Goal: Task Accomplishment & Management: Manage account settings

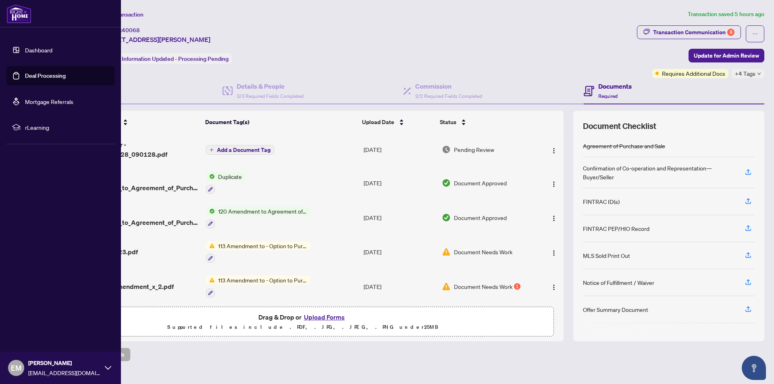
click at [37, 50] on link "Dashboard" at bounding box center [38, 49] width 27 height 7
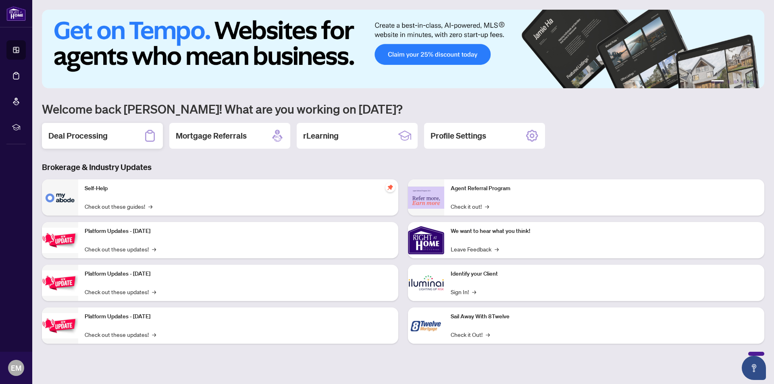
click at [81, 135] on h2 "Deal Processing" at bounding box center [77, 135] width 59 height 11
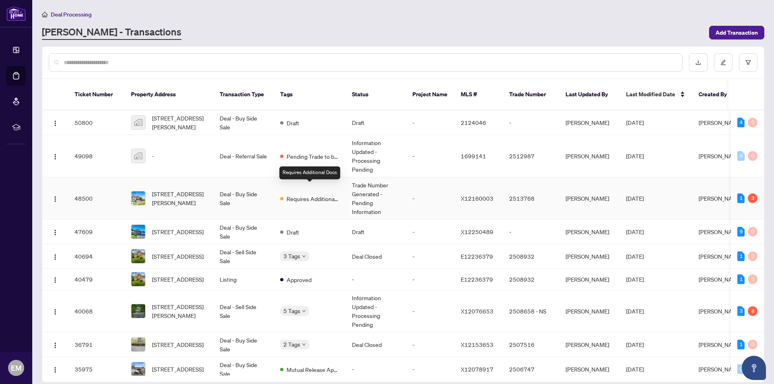
click at [284, 193] on div "Requires Additional Docs" at bounding box center [309, 198] width 59 height 10
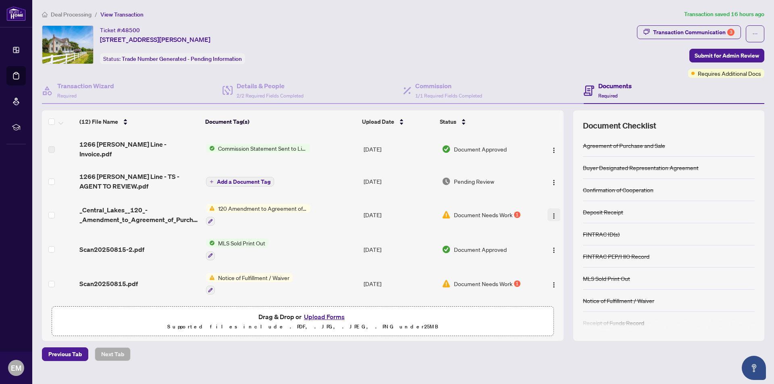
click at [551, 213] on img "button" at bounding box center [553, 216] width 6 height 6
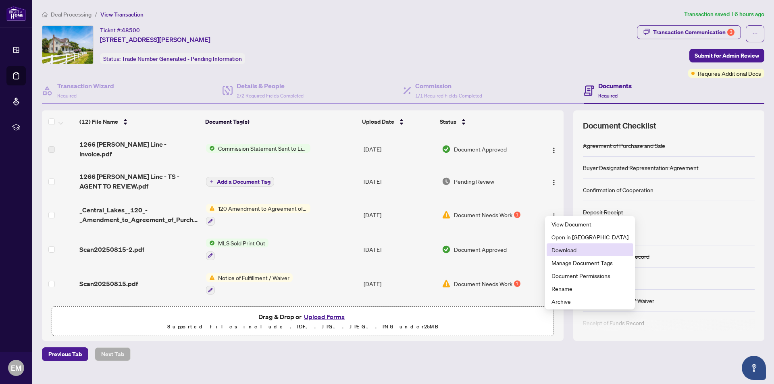
click at [555, 252] on span "Download" at bounding box center [589, 249] width 77 height 9
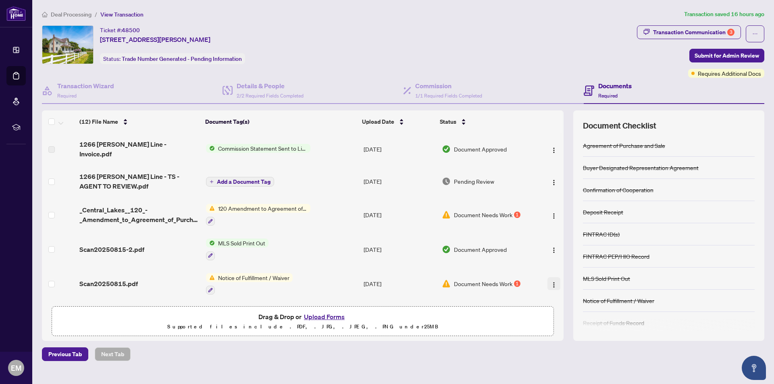
click at [550, 282] on img "button" at bounding box center [553, 285] width 6 height 6
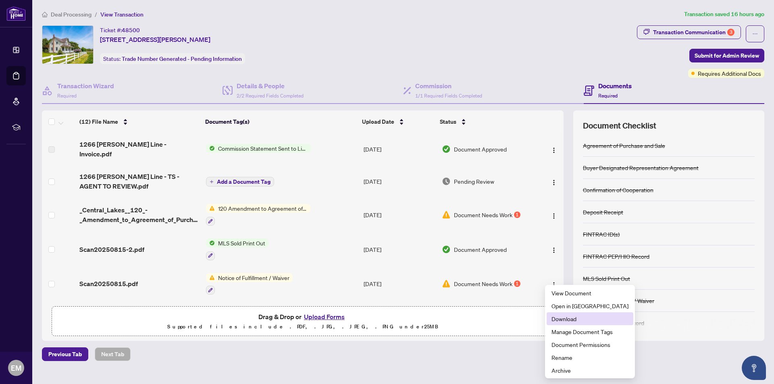
click at [557, 321] on span "Download" at bounding box center [589, 318] width 77 height 9
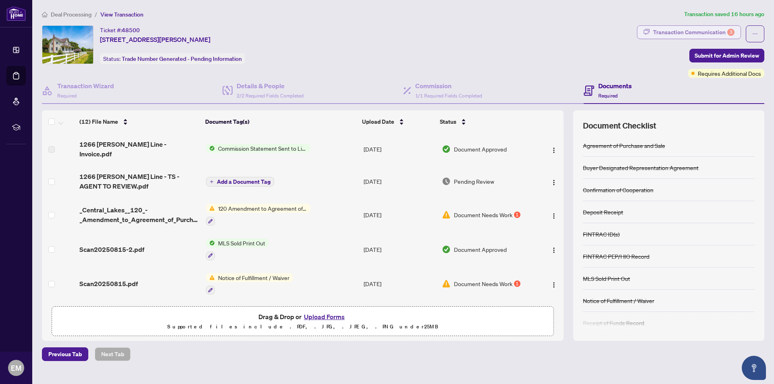
click at [686, 32] on div "Transaction Communication 3" at bounding box center [693, 32] width 81 height 13
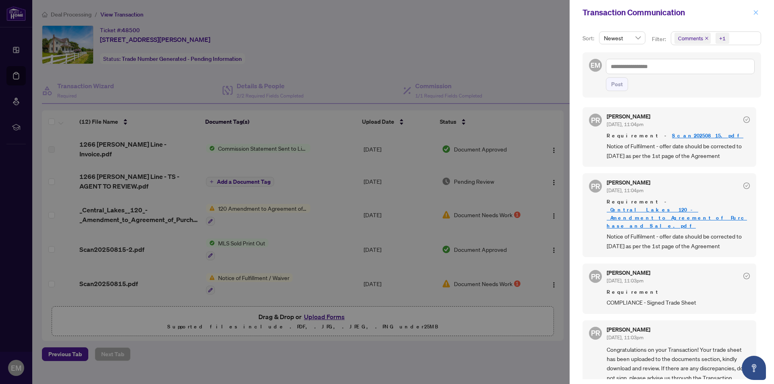
click at [755, 17] on span "button" at bounding box center [756, 12] width 6 height 13
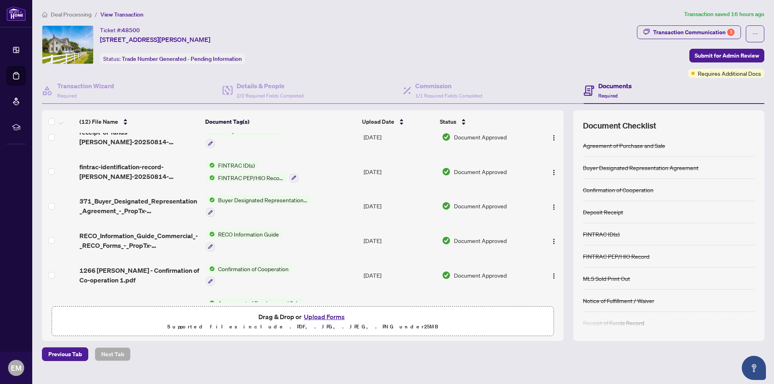
scroll to position [201, 0]
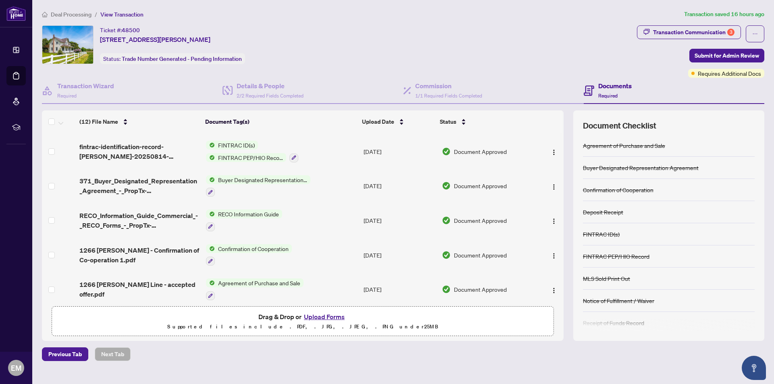
click at [272, 278] on span "Agreement of Purchase and Sale" at bounding box center [259, 282] width 89 height 9
click at [550, 287] on img "button" at bounding box center [553, 290] width 6 height 6
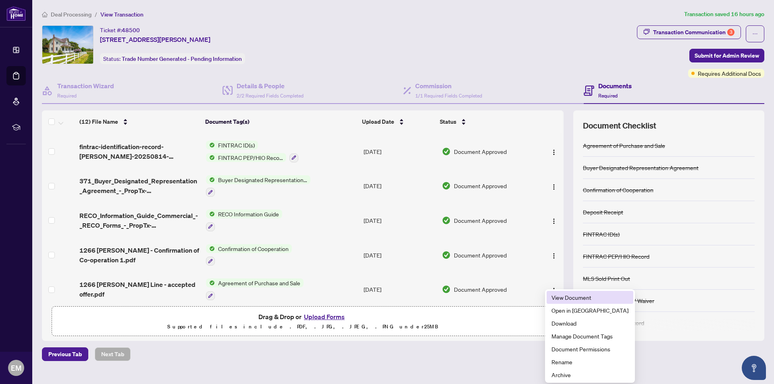
click at [564, 298] on span "View Document" at bounding box center [589, 297] width 77 height 9
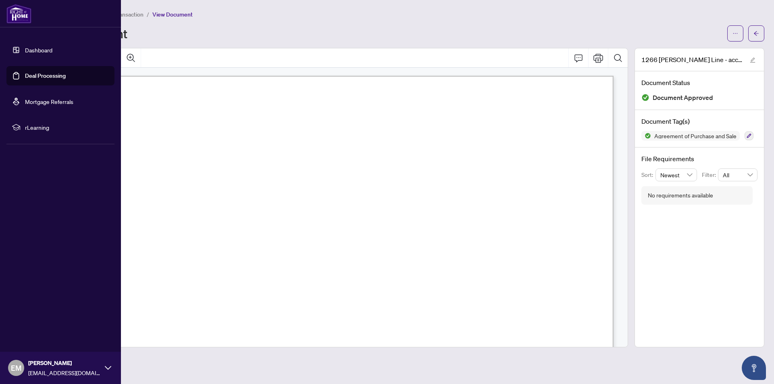
click at [28, 50] on link "Dashboard" at bounding box center [38, 49] width 27 height 7
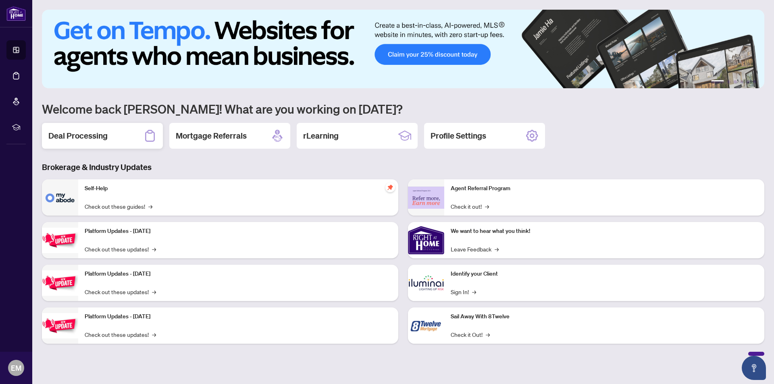
click at [87, 138] on h2 "Deal Processing" at bounding box center [77, 135] width 59 height 11
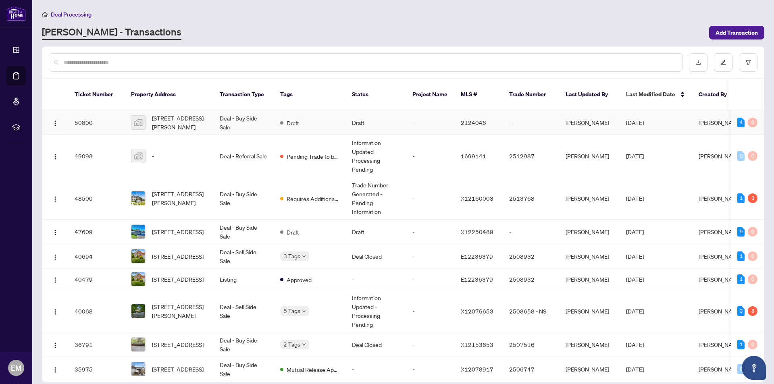
click at [232, 112] on td "Deal - Buy Side Sale" at bounding box center [243, 122] width 60 height 25
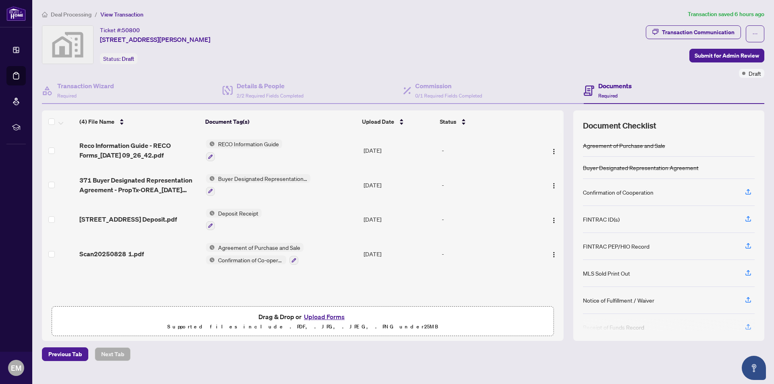
click at [317, 317] on button "Upload Forms" at bounding box center [324, 316] width 46 height 10
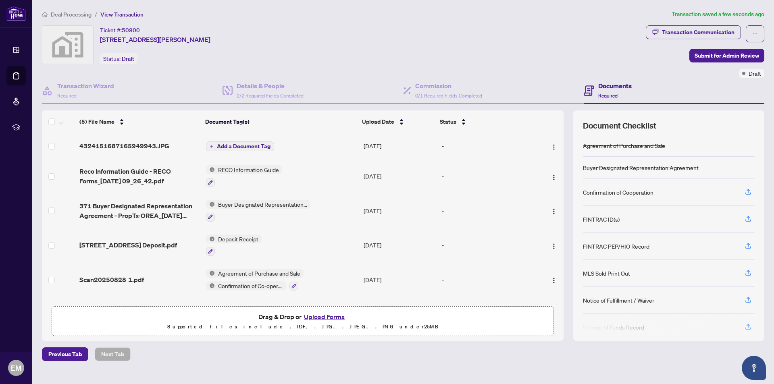
click at [233, 146] on span "Add a Document Tag" at bounding box center [244, 146] width 54 height 6
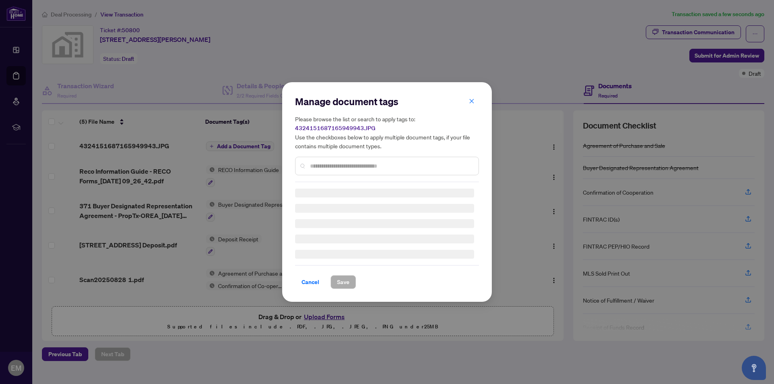
click at [324, 165] on div "Manage document tags Please browse the list or search to apply tags to: 4324151…" at bounding box center [387, 138] width 184 height 87
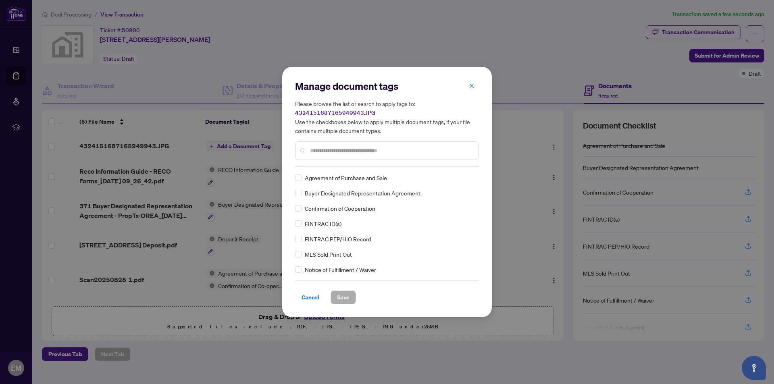
click at [316, 152] on input "text" at bounding box center [391, 150] width 162 height 9
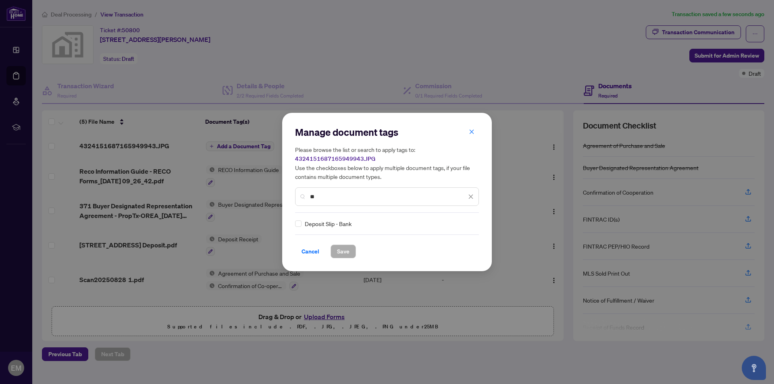
type input "*"
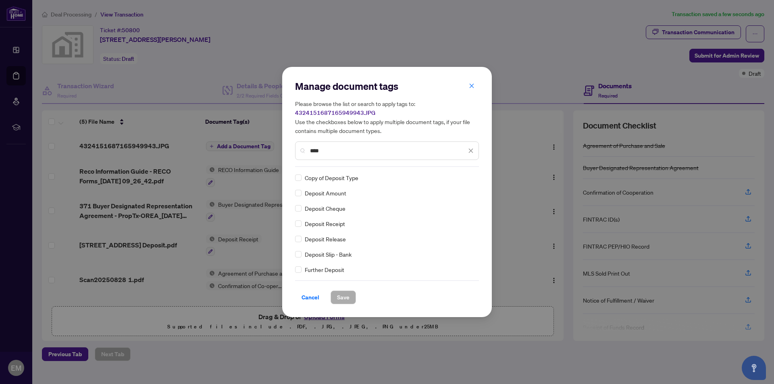
type input "****"
click at [342, 300] on span "Save" at bounding box center [343, 297] width 12 height 13
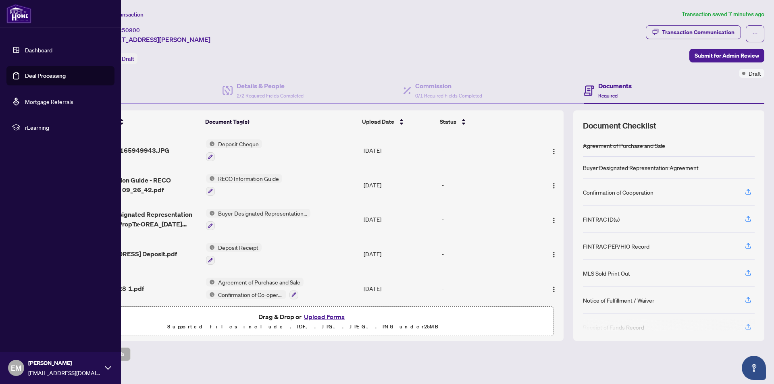
click at [25, 47] on link "Dashboard" at bounding box center [38, 49] width 27 height 7
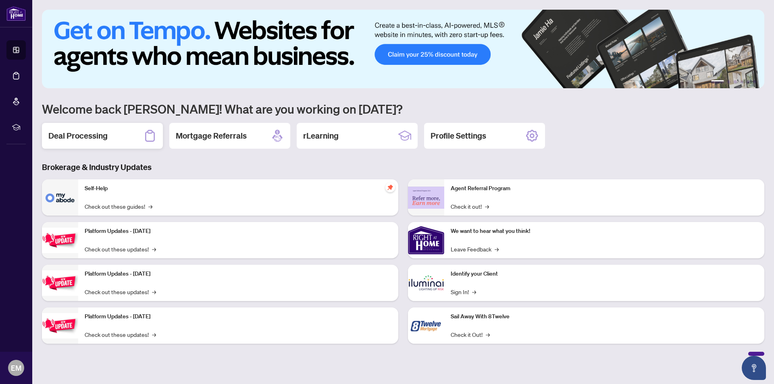
click at [74, 137] on h2 "Deal Processing" at bounding box center [77, 135] width 59 height 11
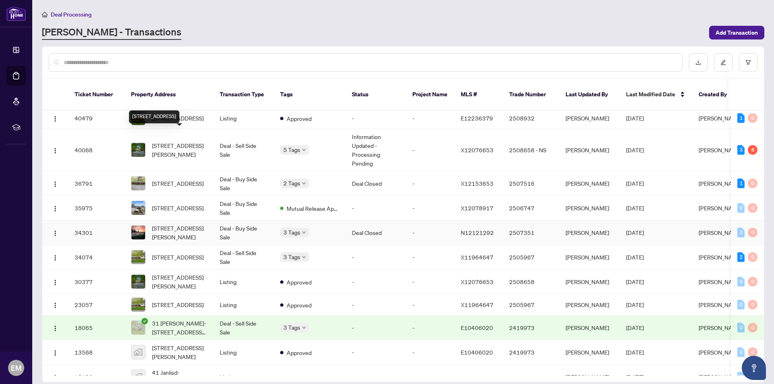
scroll to position [201, 0]
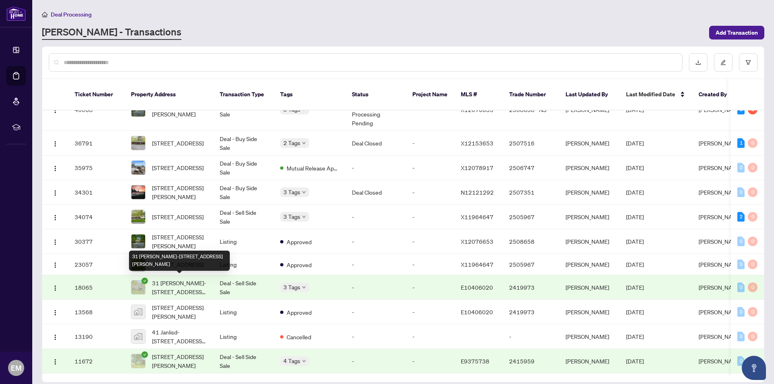
click at [190, 288] on span "31 [PERSON_NAME]-[STREET_ADDRESS][PERSON_NAME]" at bounding box center [179, 287] width 55 height 18
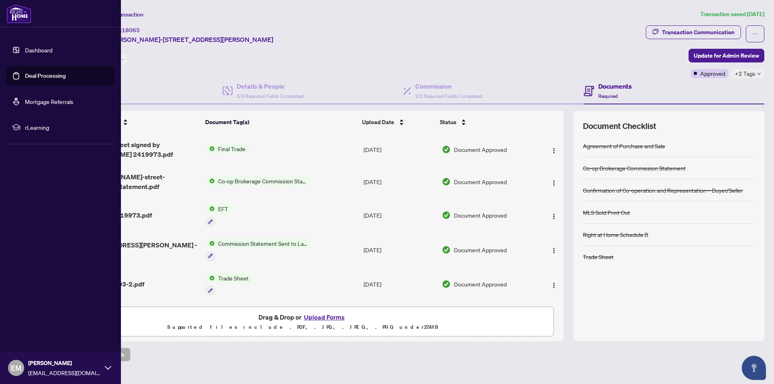
click at [25, 46] on link "Dashboard" at bounding box center [38, 49] width 27 height 7
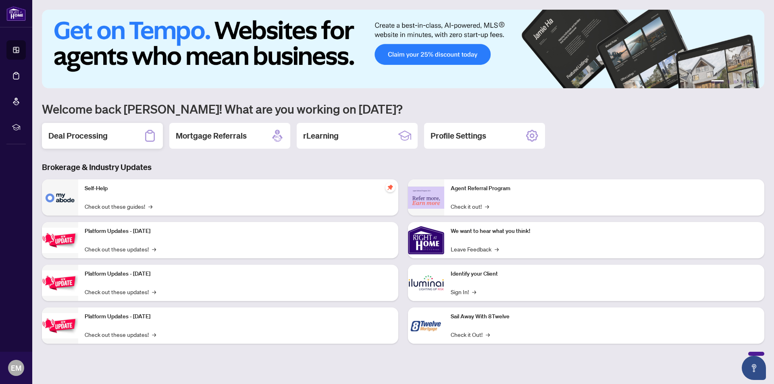
click at [90, 140] on h2 "Deal Processing" at bounding box center [77, 135] width 59 height 11
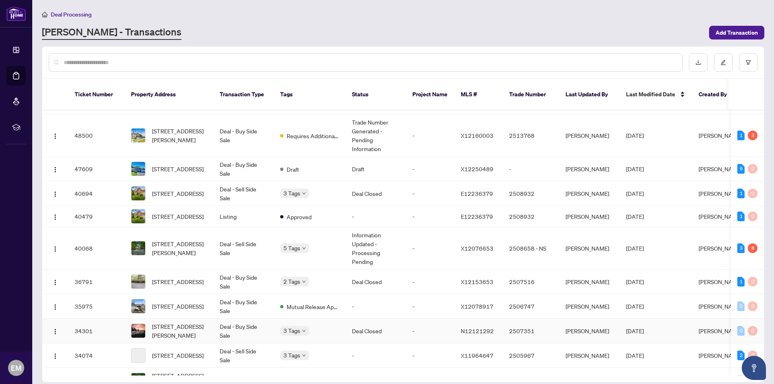
scroll to position [161, 0]
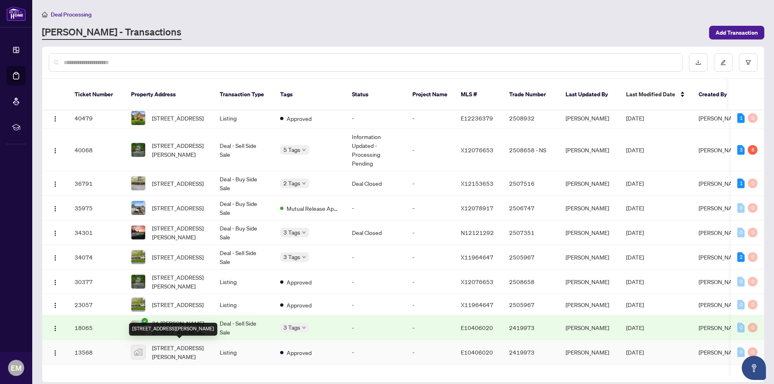
click at [163, 352] on span "[STREET_ADDRESS][PERSON_NAME]" at bounding box center [179, 352] width 55 height 18
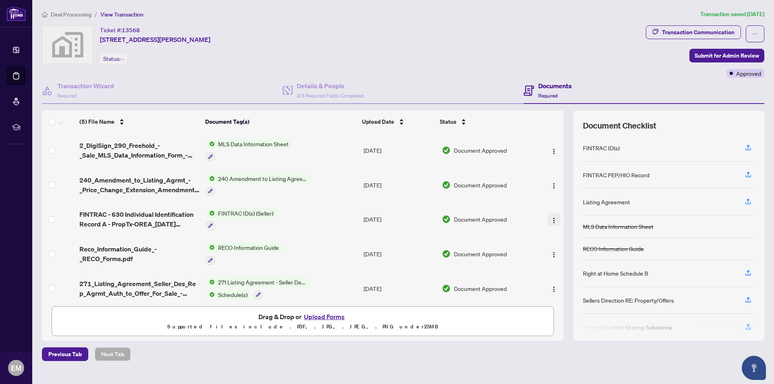
click at [547, 220] on button "button" at bounding box center [553, 219] width 13 height 13
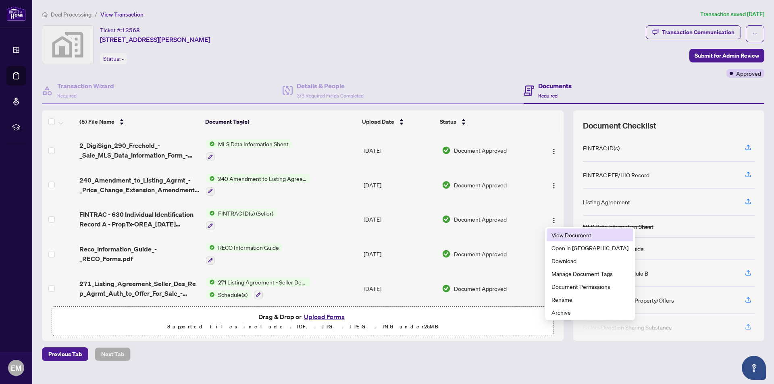
click at [559, 236] on span "View Document" at bounding box center [589, 234] width 77 height 9
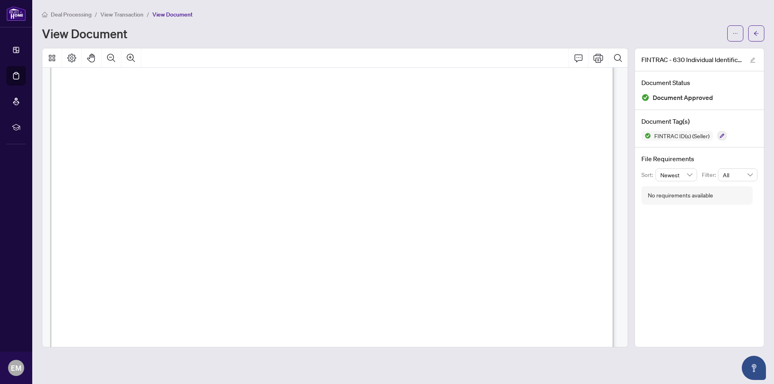
scroll to position [201, 0]
click at [601, 60] on icon "Print" at bounding box center [598, 58] width 10 height 10
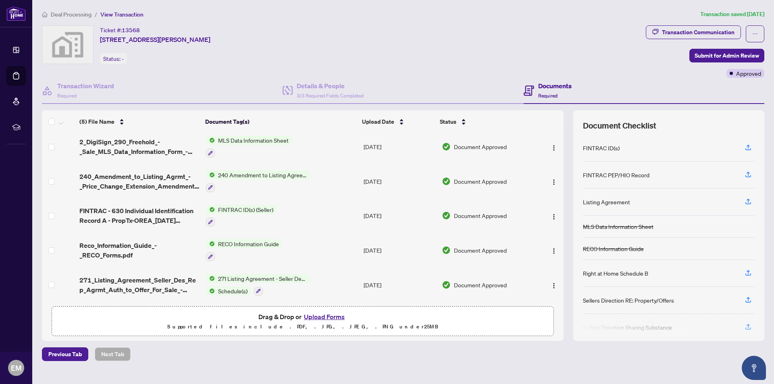
scroll to position [5, 0]
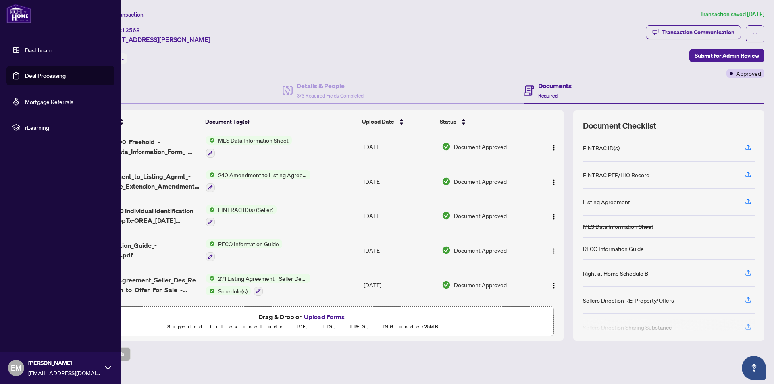
click at [31, 51] on link "Dashboard" at bounding box center [38, 49] width 27 height 7
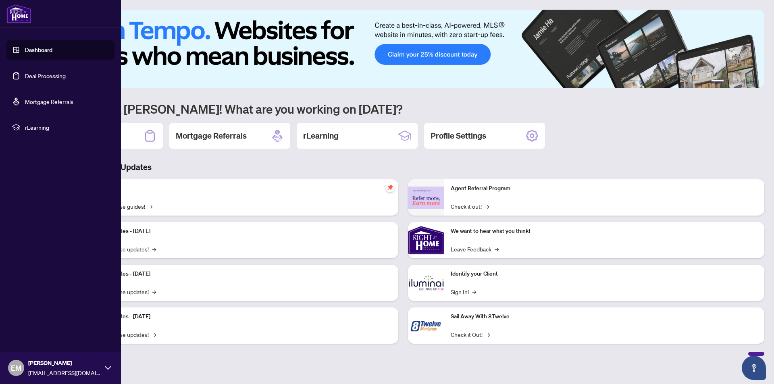
click at [26, 54] on link "Dashboard" at bounding box center [38, 49] width 27 height 7
click at [36, 51] on link "Dashboard" at bounding box center [38, 49] width 27 height 7
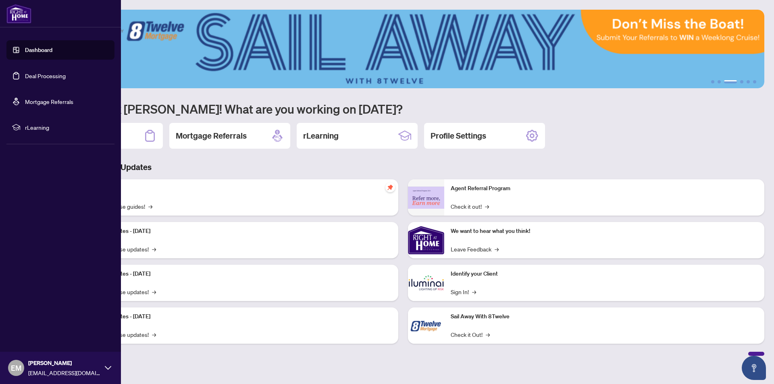
click at [27, 54] on link "Dashboard" at bounding box center [38, 49] width 27 height 7
click at [33, 49] on link "Dashboard" at bounding box center [38, 49] width 27 height 7
click at [41, 50] on link "Dashboard" at bounding box center [38, 49] width 27 height 7
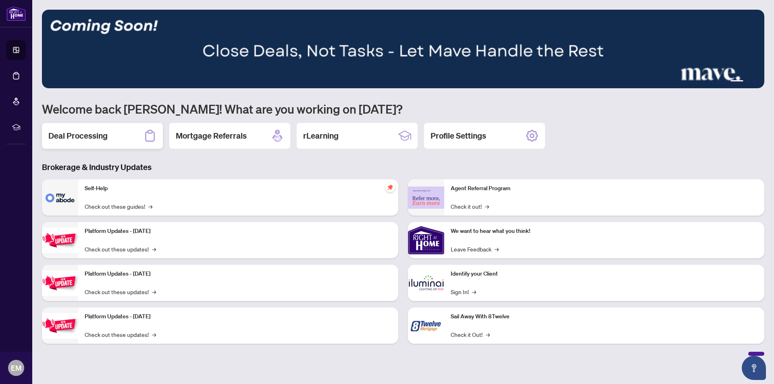
click at [86, 139] on h2 "Deal Processing" at bounding box center [77, 135] width 59 height 11
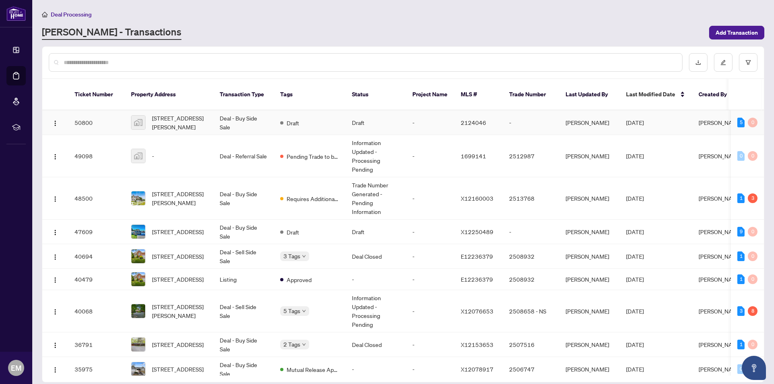
click at [243, 111] on td "Deal - Buy Side Sale" at bounding box center [243, 122] width 60 height 25
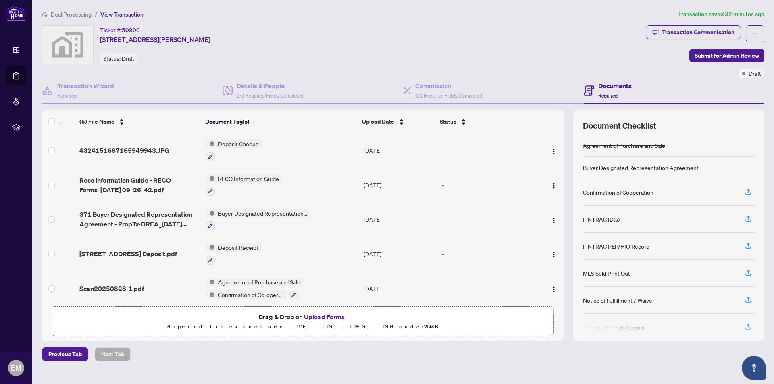
click at [337, 316] on button "Upload Forms" at bounding box center [324, 316] width 46 height 10
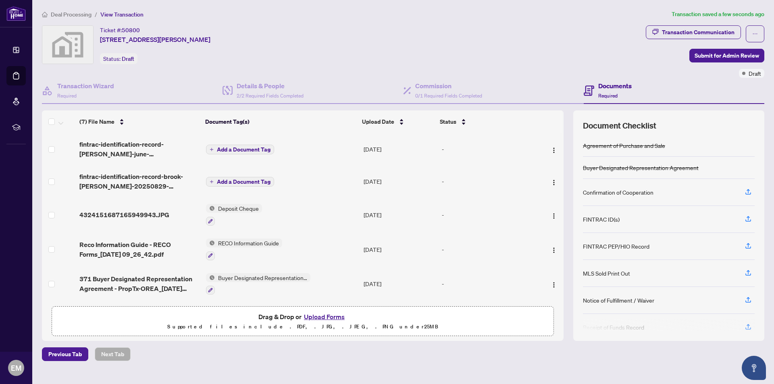
click at [229, 150] on span "Add a Document Tag" at bounding box center [244, 150] width 54 height 6
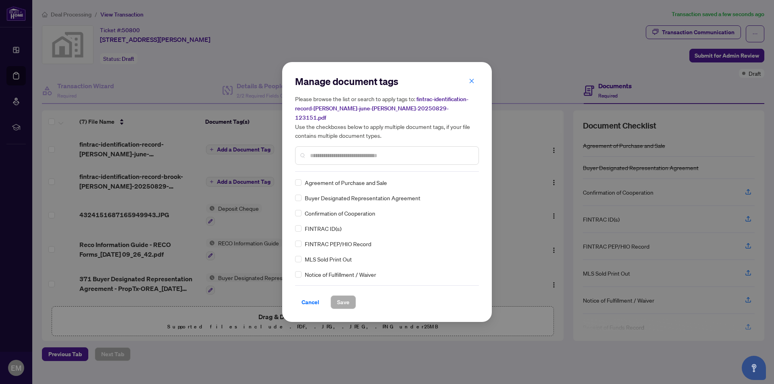
click at [321, 154] on input "text" at bounding box center [391, 155] width 162 height 9
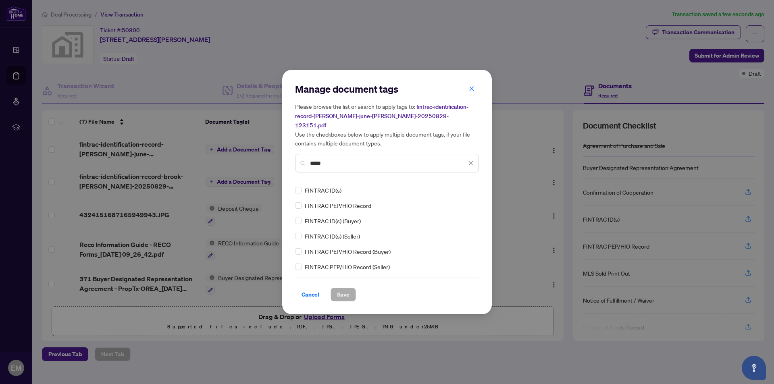
type input "*****"
click at [341, 292] on span "Save" at bounding box center [343, 294] width 12 height 13
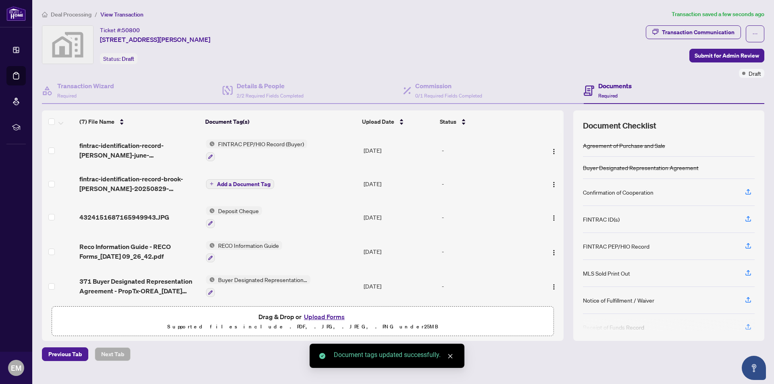
click at [243, 179] on button "Add a Document Tag" at bounding box center [240, 184] width 68 height 10
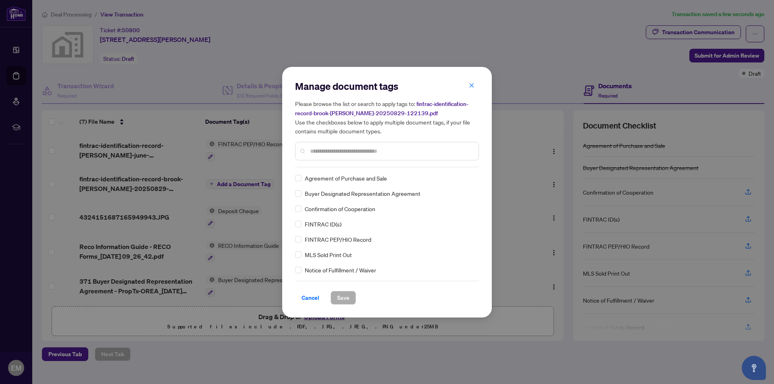
click at [316, 148] on input "text" at bounding box center [391, 151] width 162 height 9
type input "***"
click at [335, 300] on button "Save" at bounding box center [342, 298] width 25 height 14
